Goal: Find specific page/section: Find specific page/section

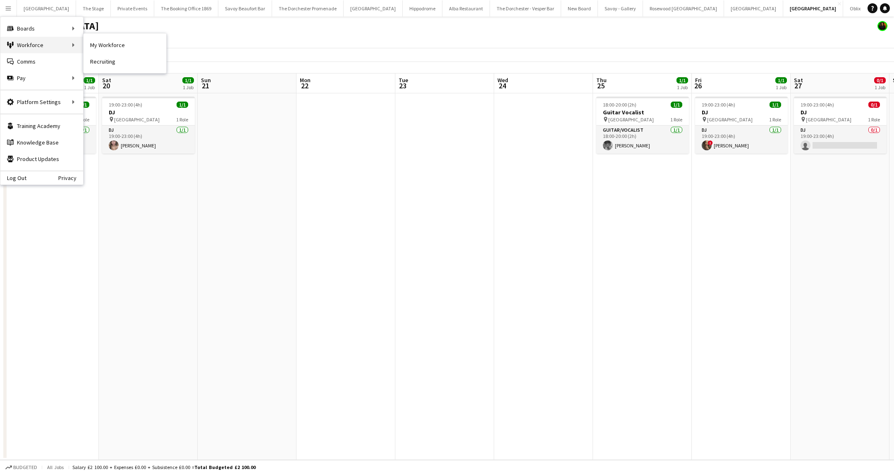
scroll to position [0, 267]
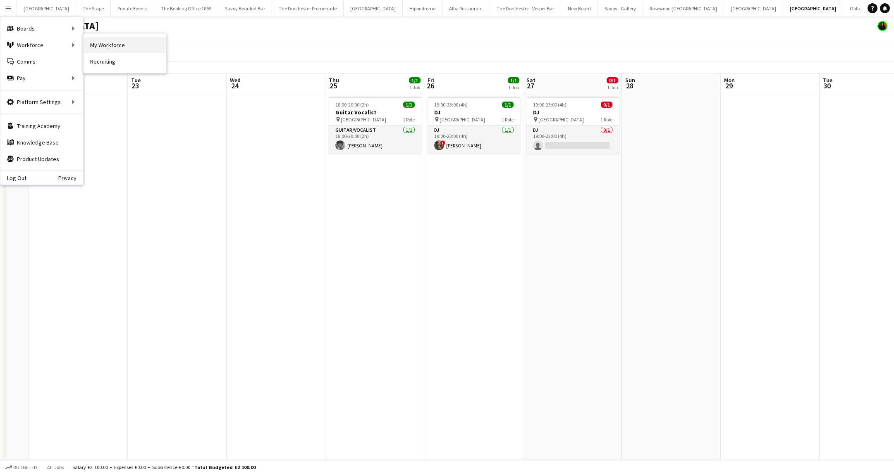
click at [88, 45] on link "My Workforce" at bounding box center [124, 45] width 83 height 17
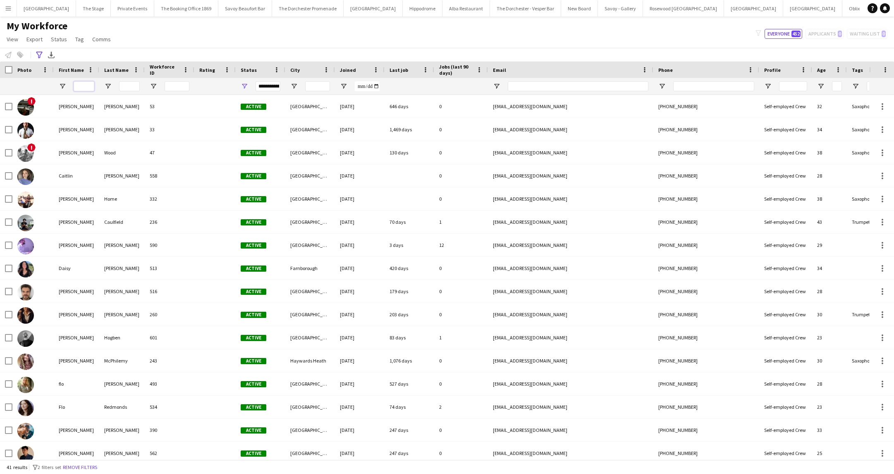
click at [81, 86] on input "First Name Filter Input" at bounding box center [84, 86] width 21 height 10
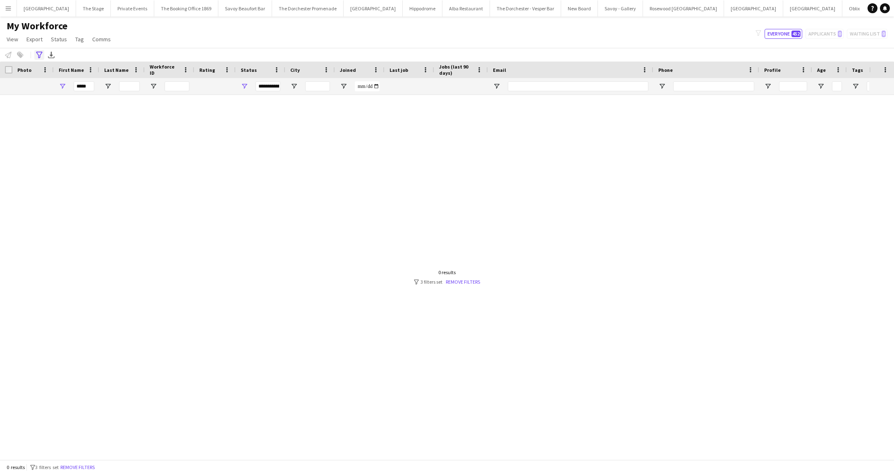
click at [41, 60] on div "Advanced filters" at bounding box center [39, 55] width 10 height 10
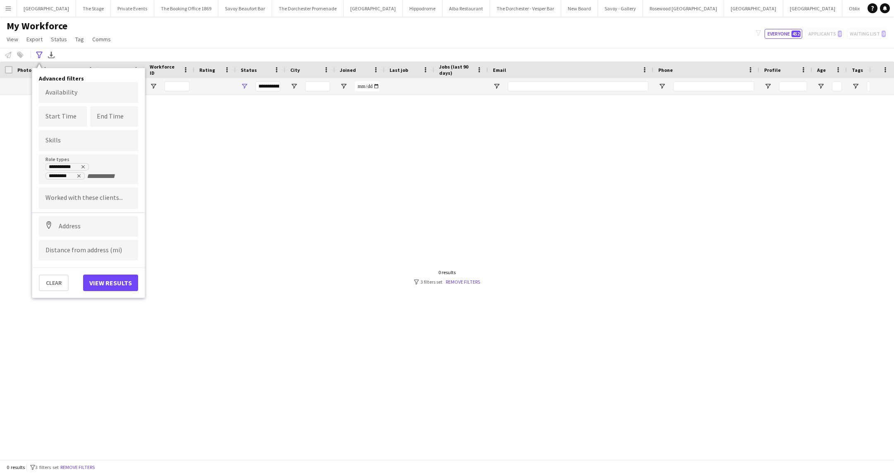
click at [55, 271] on div "Clear View results" at bounding box center [88, 279] width 112 height 24
click at [52, 282] on button "Clear" at bounding box center [54, 283] width 30 height 17
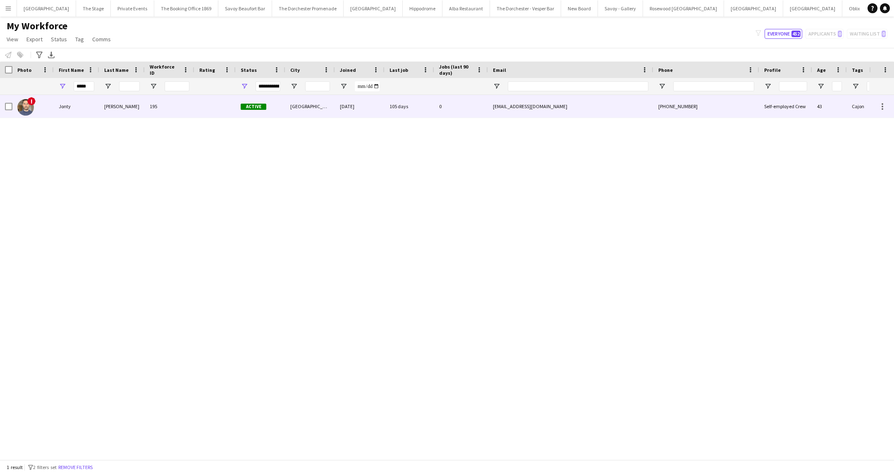
click at [86, 124] on div "! [PERSON_NAME] 195 Active [GEOGRAPHIC_DATA] [DATE] 105 days 0 [EMAIL_ADDRESS][…" at bounding box center [434, 277] width 869 height 365
click at [93, 114] on div "Jonty" at bounding box center [76, 106] width 45 height 23
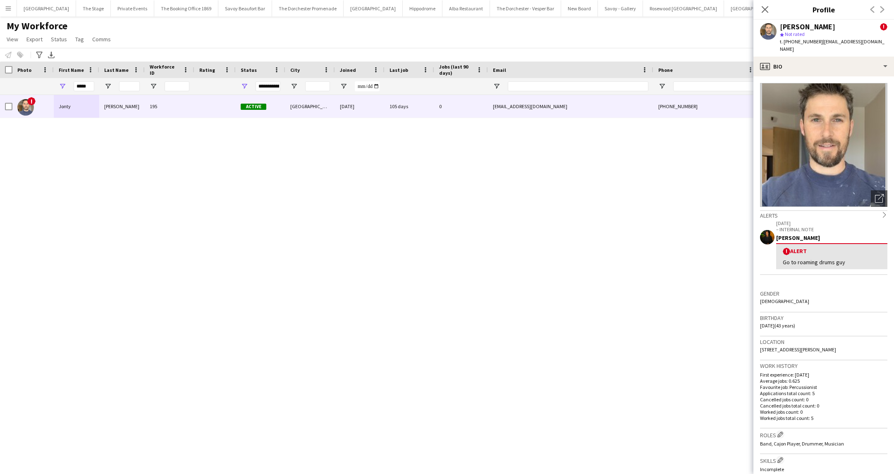
click at [818, 146] on img at bounding box center [823, 145] width 127 height 124
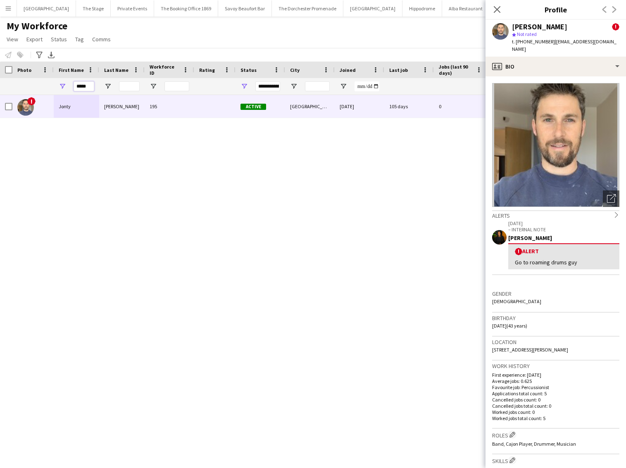
click at [87, 86] on input "*****" at bounding box center [84, 86] width 21 height 10
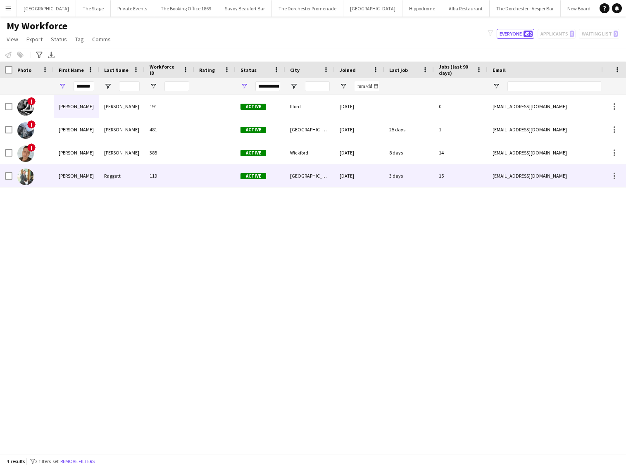
click at [119, 174] on div "Raggatt" at bounding box center [121, 175] width 45 height 23
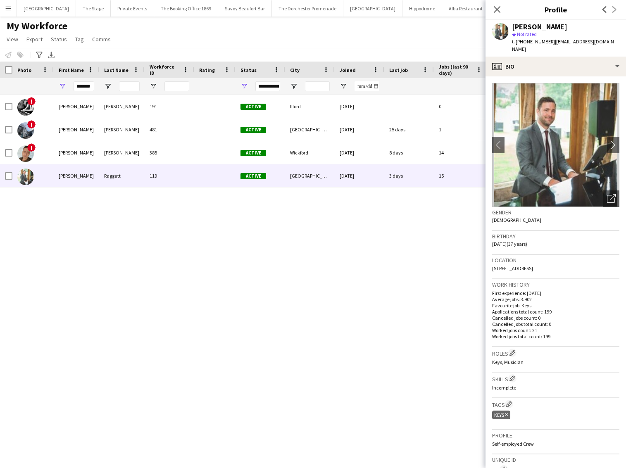
click at [529, 80] on app-crew-profile-bio "chevron-left chevron-right Open photos pop-in Gender [DEMOGRAPHIC_DATA] Birthda…" at bounding box center [556, 272] width 141 height 392
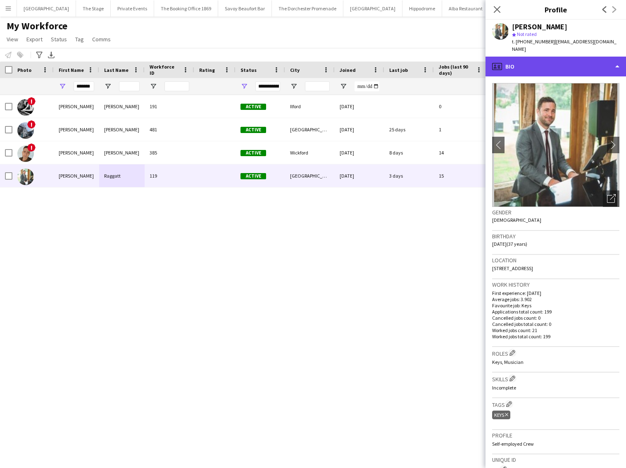
click at [528, 71] on div "profile Bio" at bounding box center [556, 67] width 141 height 20
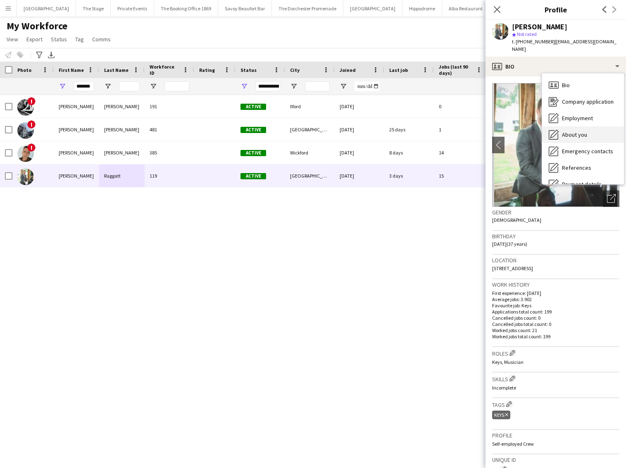
click at [568, 139] on div "About you About you" at bounding box center [583, 134] width 82 height 17
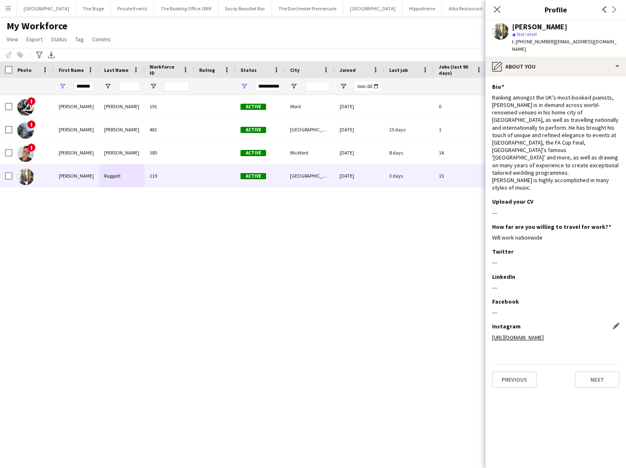
click at [501, 334] on link "[URL][DOMAIN_NAME]" at bounding box center [518, 337] width 52 height 7
click at [73, 92] on div "*******" at bounding box center [76, 86] width 45 height 17
click at [90, 88] on input "*******" at bounding box center [84, 86] width 21 height 10
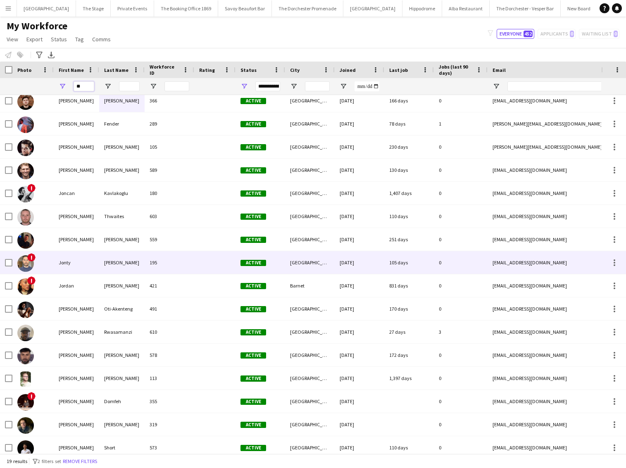
scroll to position [74, 0]
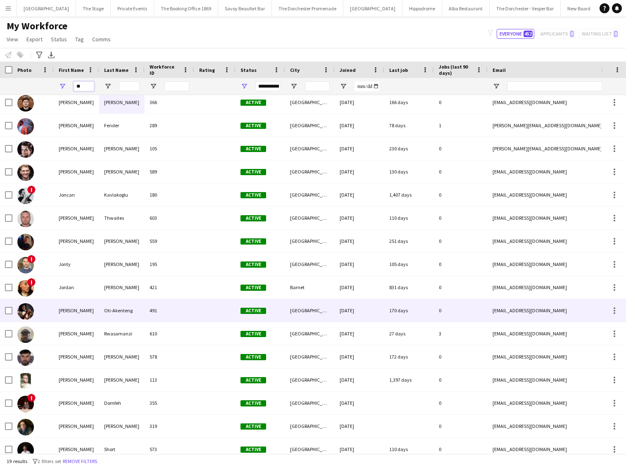
type input "**"
click at [160, 312] on div "491" at bounding box center [170, 310] width 50 height 23
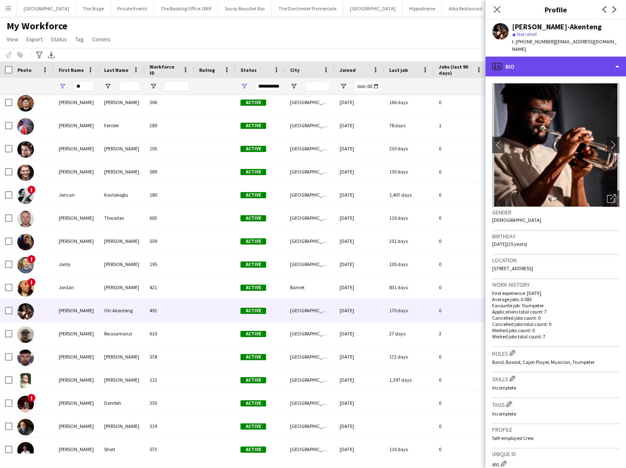
click at [546, 57] on div "profile Bio" at bounding box center [556, 67] width 141 height 20
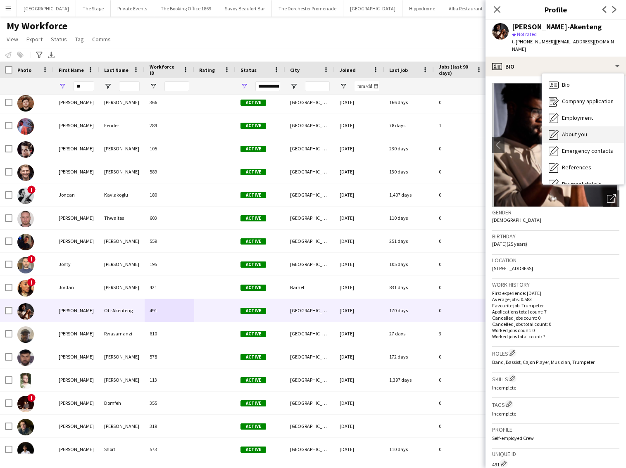
click at [560, 131] on div "About you About you" at bounding box center [583, 134] width 82 height 17
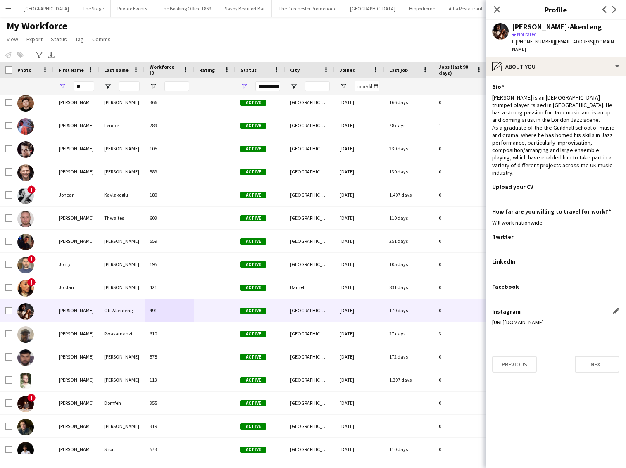
click at [534, 319] on link "[URL][DOMAIN_NAME]" at bounding box center [518, 322] width 52 height 7
